Goal: Task Accomplishment & Management: Use online tool/utility

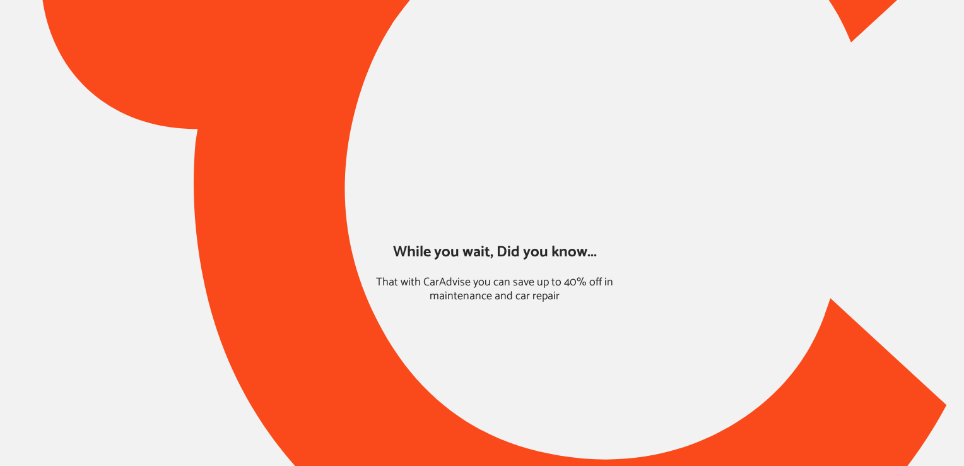
type input "*****"
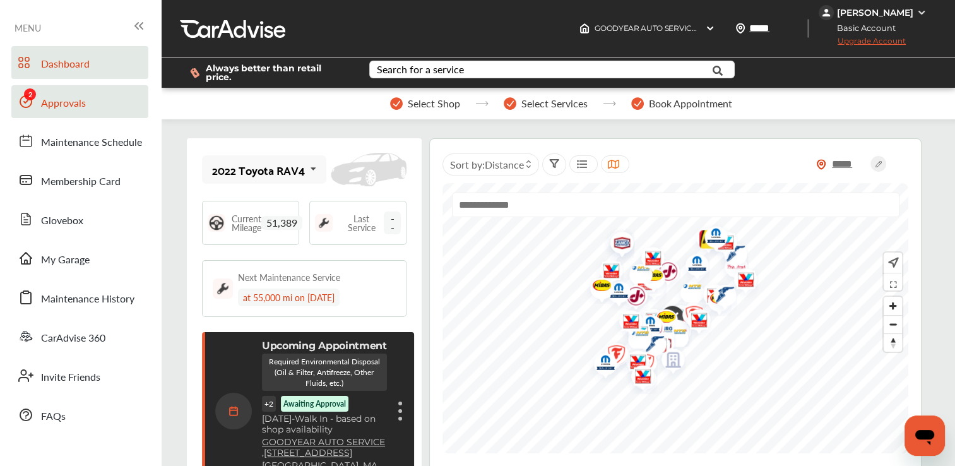
click at [102, 98] on link "Approvals" at bounding box center [79, 101] width 137 height 33
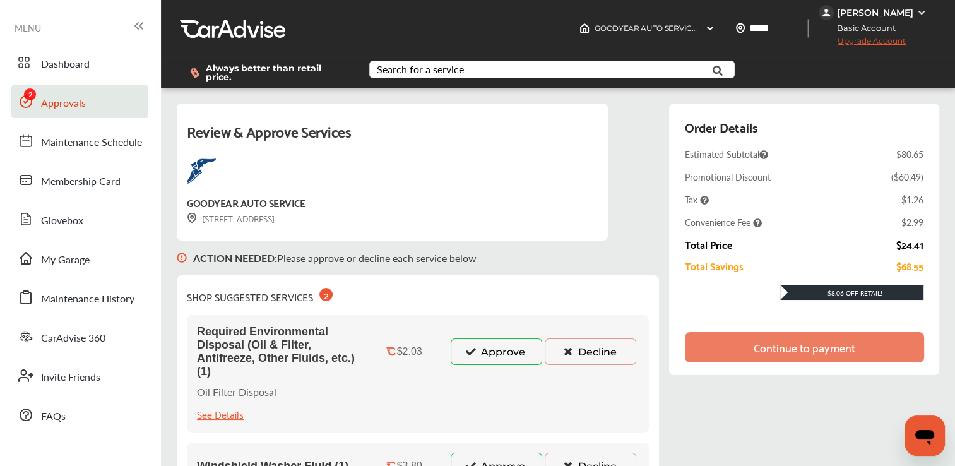
click at [476, 351] on button "Approve" at bounding box center [497, 351] width 92 height 27
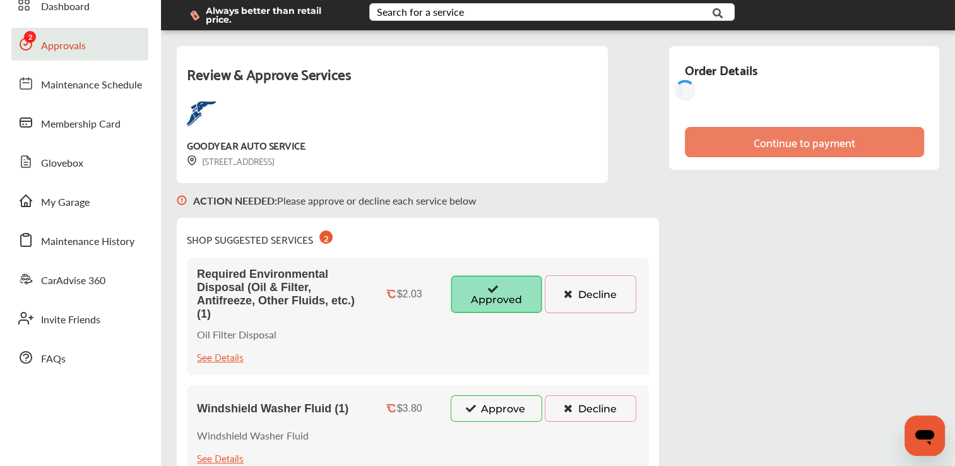
scroll to position [58, 0]
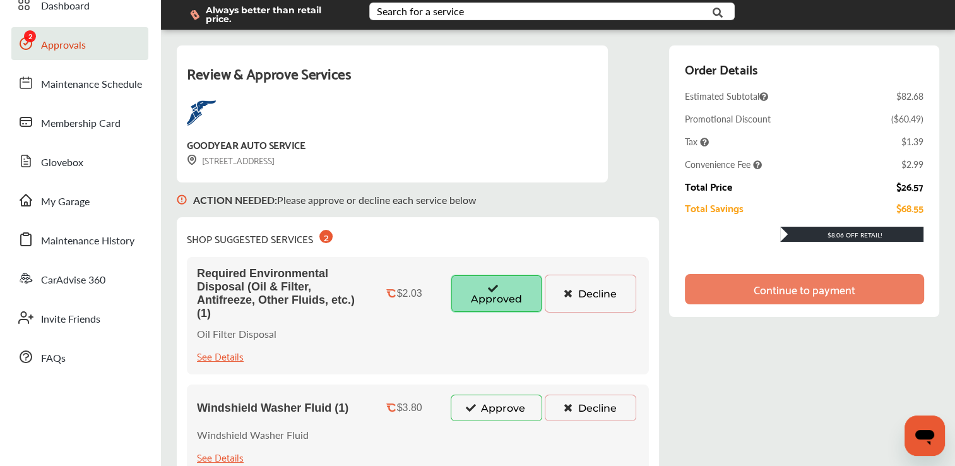
drag, startPoint x: 498, startPoint y: 406, endPoint x: 423, endPoint y: 359, distance: 88.2
click at [423, 359] on div "Required Environmental Disposal (Oil & Filter, Antifreeze, Other Fluids, etc.) …" at bounding box center [418, 315] width 462 height 117
click at [508, 405] on button "Approve" at bounding box center [497, 407] width 92 height 27
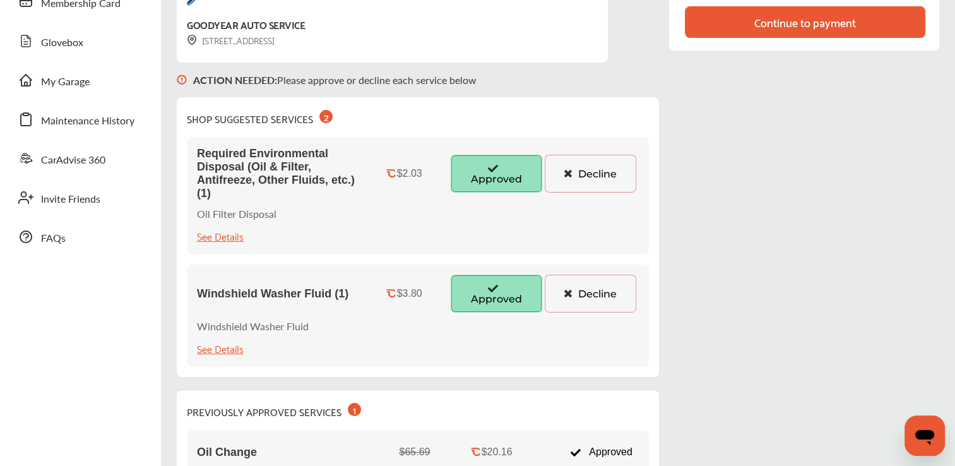
scroll to position [0, 0]
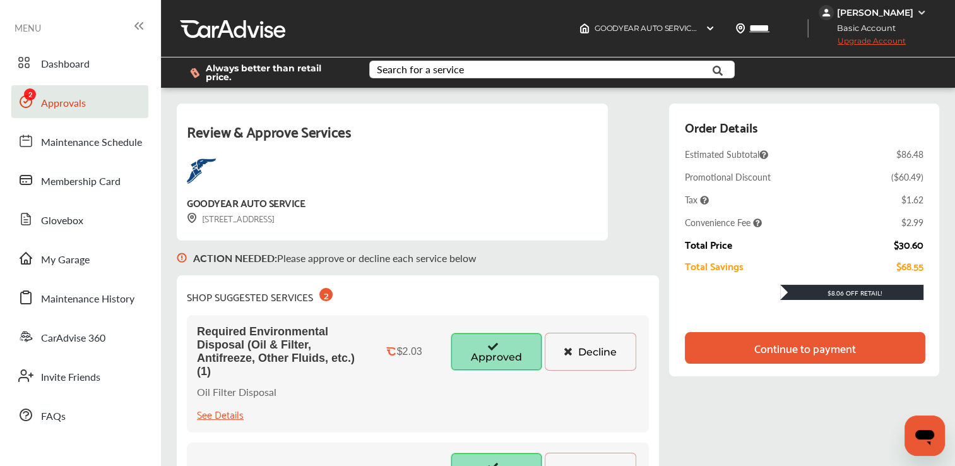
click at [796, 341] on div "Continue to payment" at bounding box center [805, 347] width 102 height 13
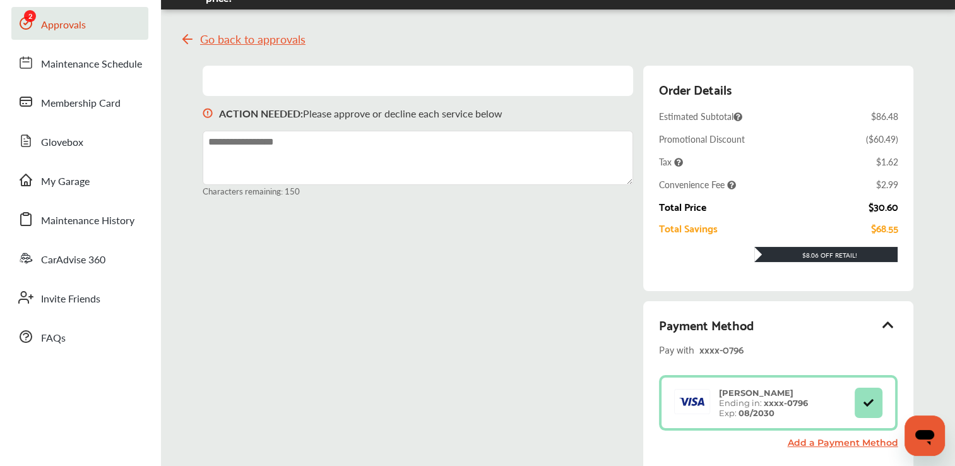
click at [784, 327] on div "Payment Method" at bounding box center [778, 324] width 239 height 21
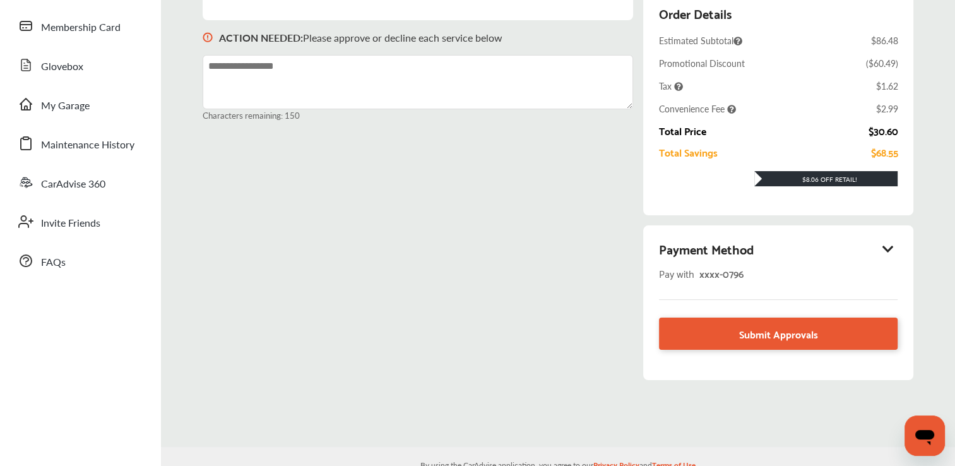
scroll to position [174, 0]
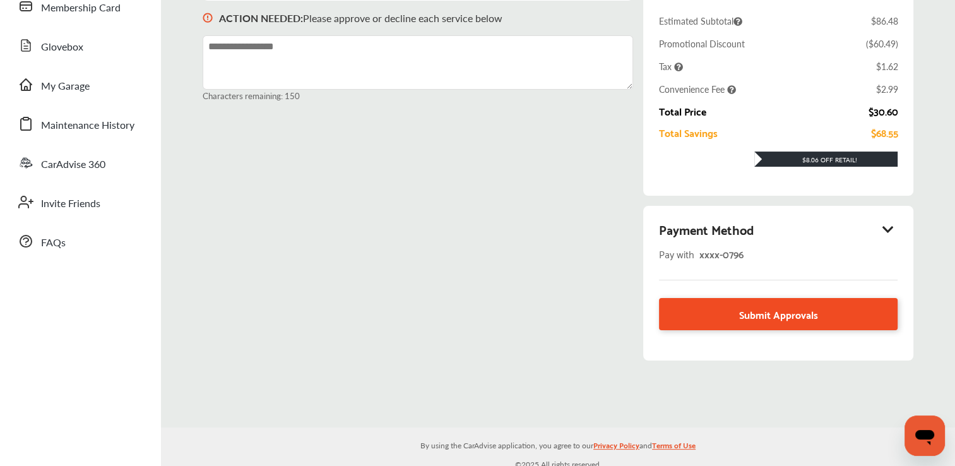
click at [784, 315] on span "Submit Approvals" at bounding box center [778, 313] width 79 height 17
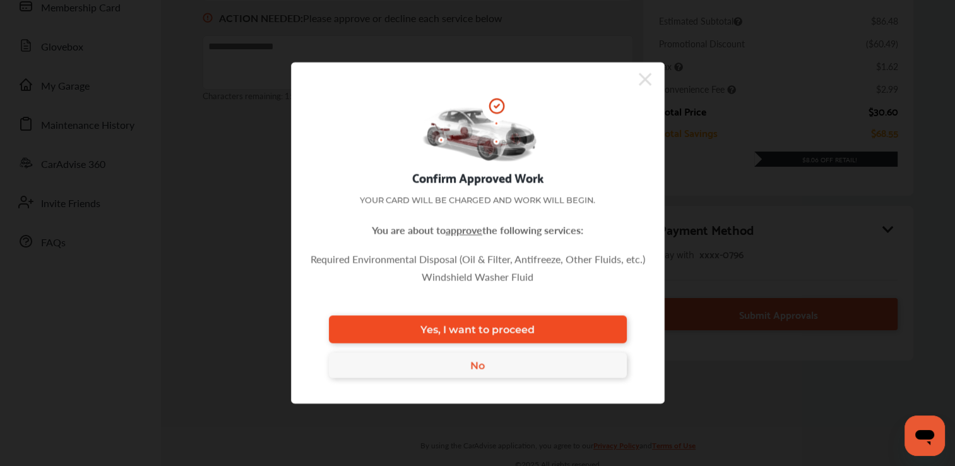
click at [560, 323] on link "Yes, I want to proceed" at bounding box center [478, 330] width 298 height 28
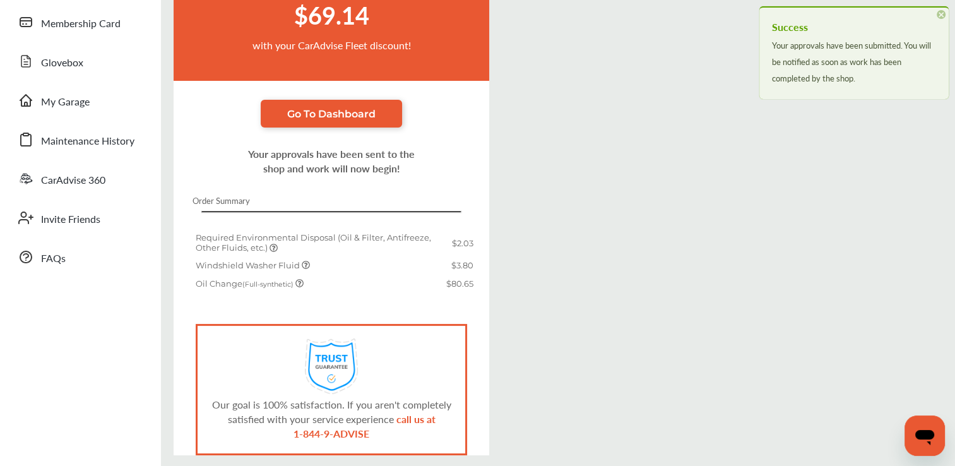
scroll to position [174, 0]
